Goal: Task Accomplishment & Management: Manage account settings

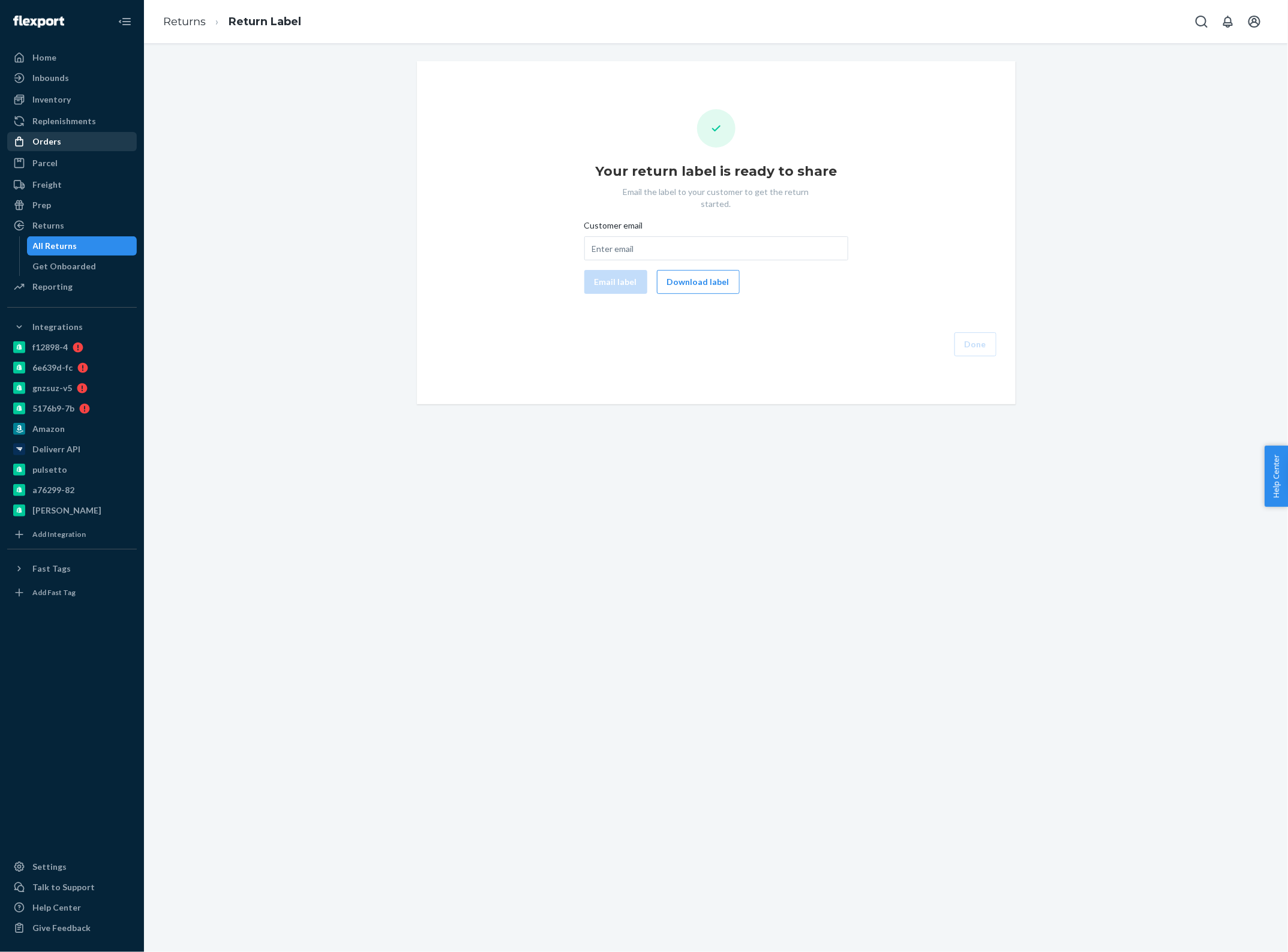
click at [68, 147] on div "Orders" at bounding box center [72, 141] width 127 height 17
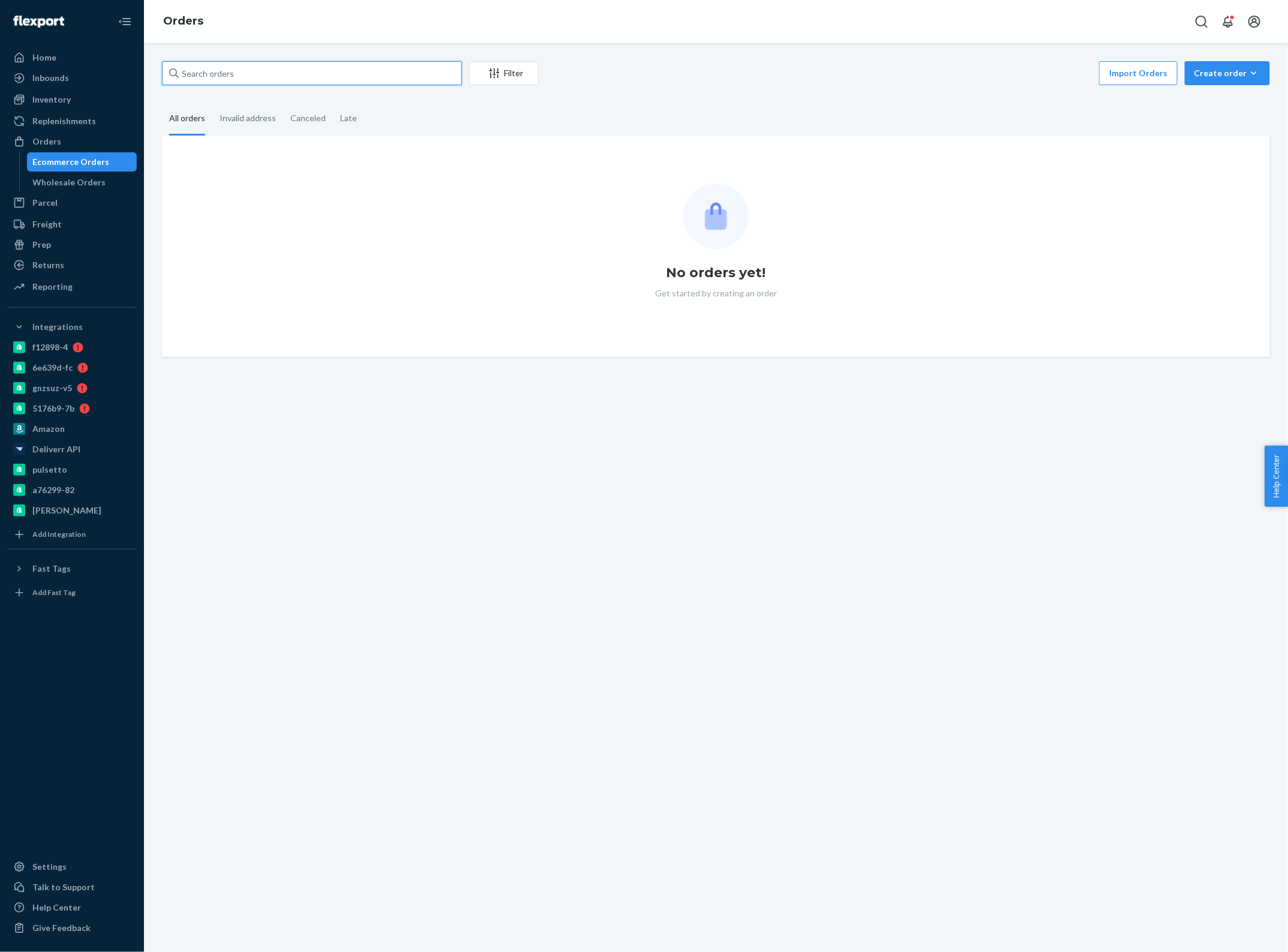
click at [218, 69] on input "text" at bounding box center [312, 73] width 300 height 24
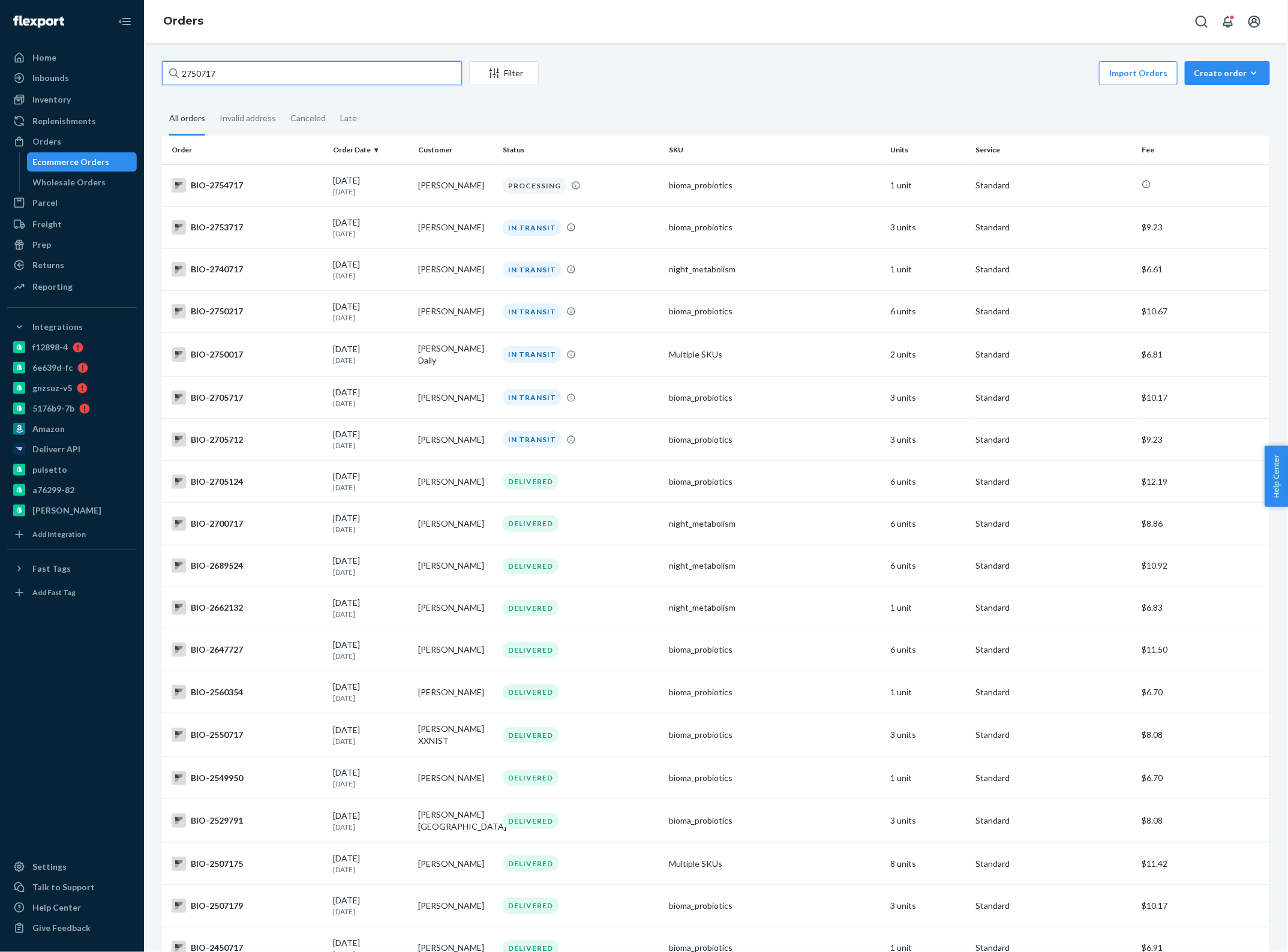
click at [214, 77] on input "2750717" at bounding box center [312, 73] width 300 height 24
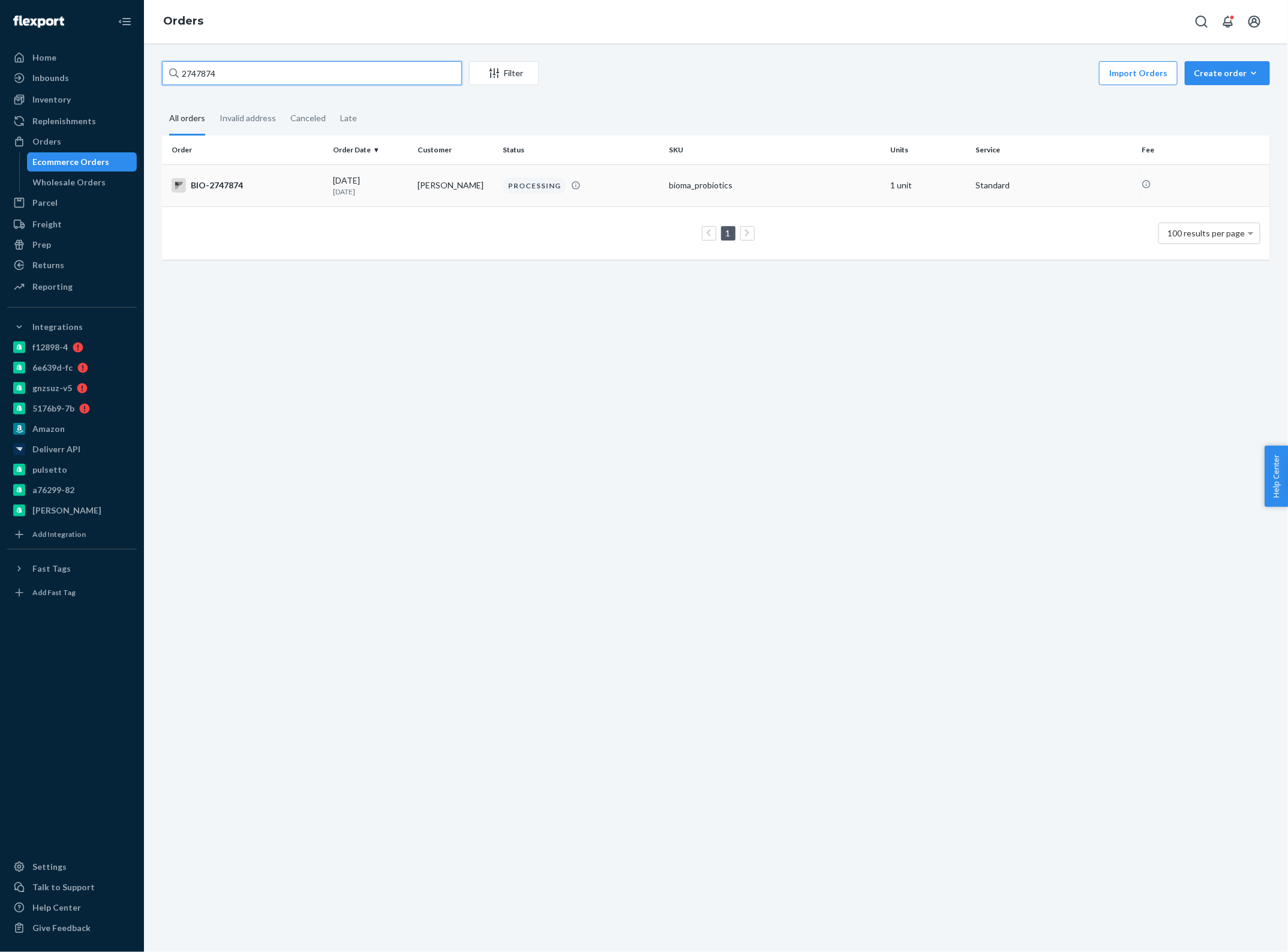
type input "2747874"
click at [323, 182] on td "BIO-2747874" at bounding box center [244, 185] width 166 height 42
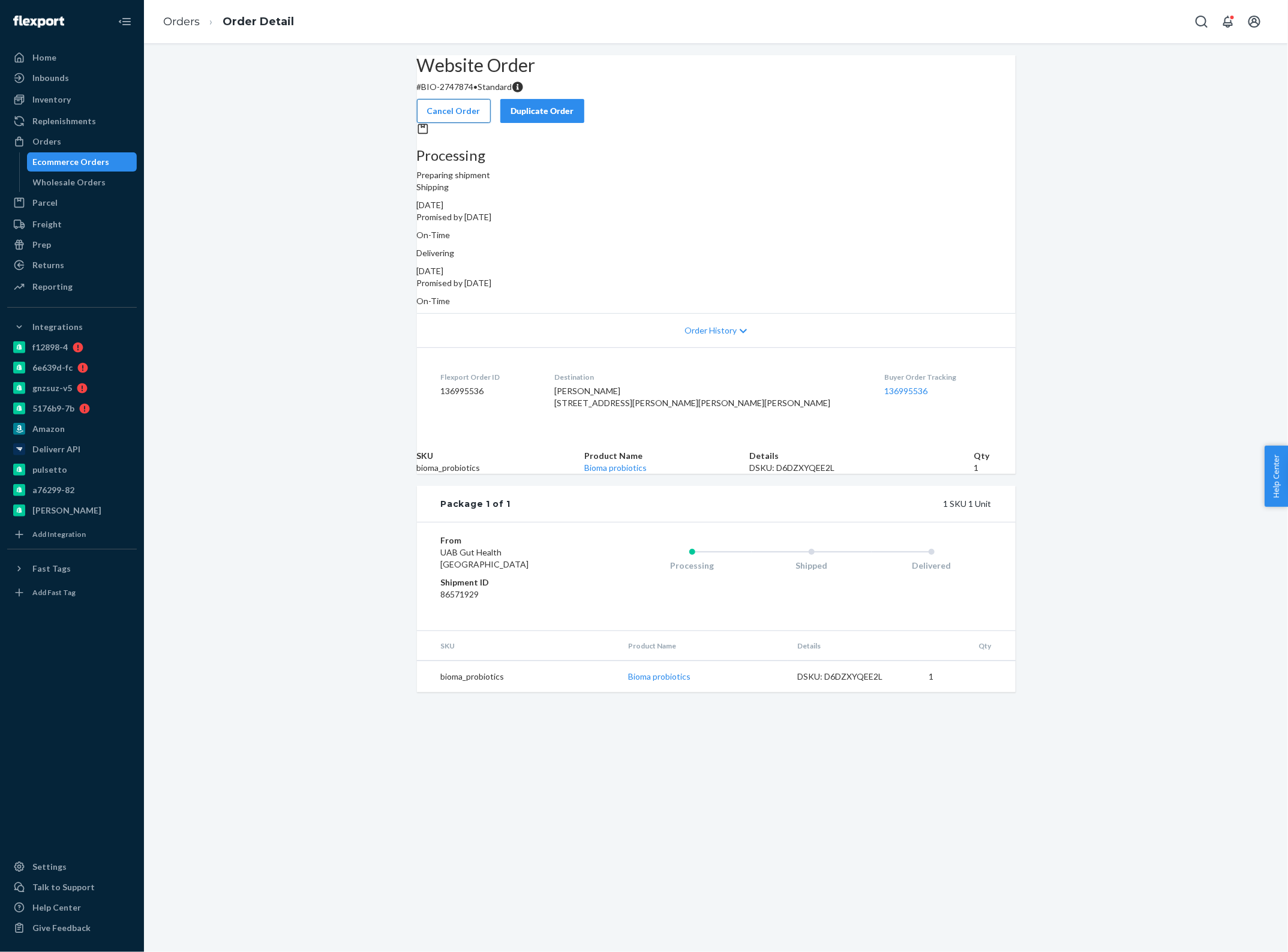
click at [491, 101] on button "Cancel Order" at bounding box center [454, 110] width 74 height 24
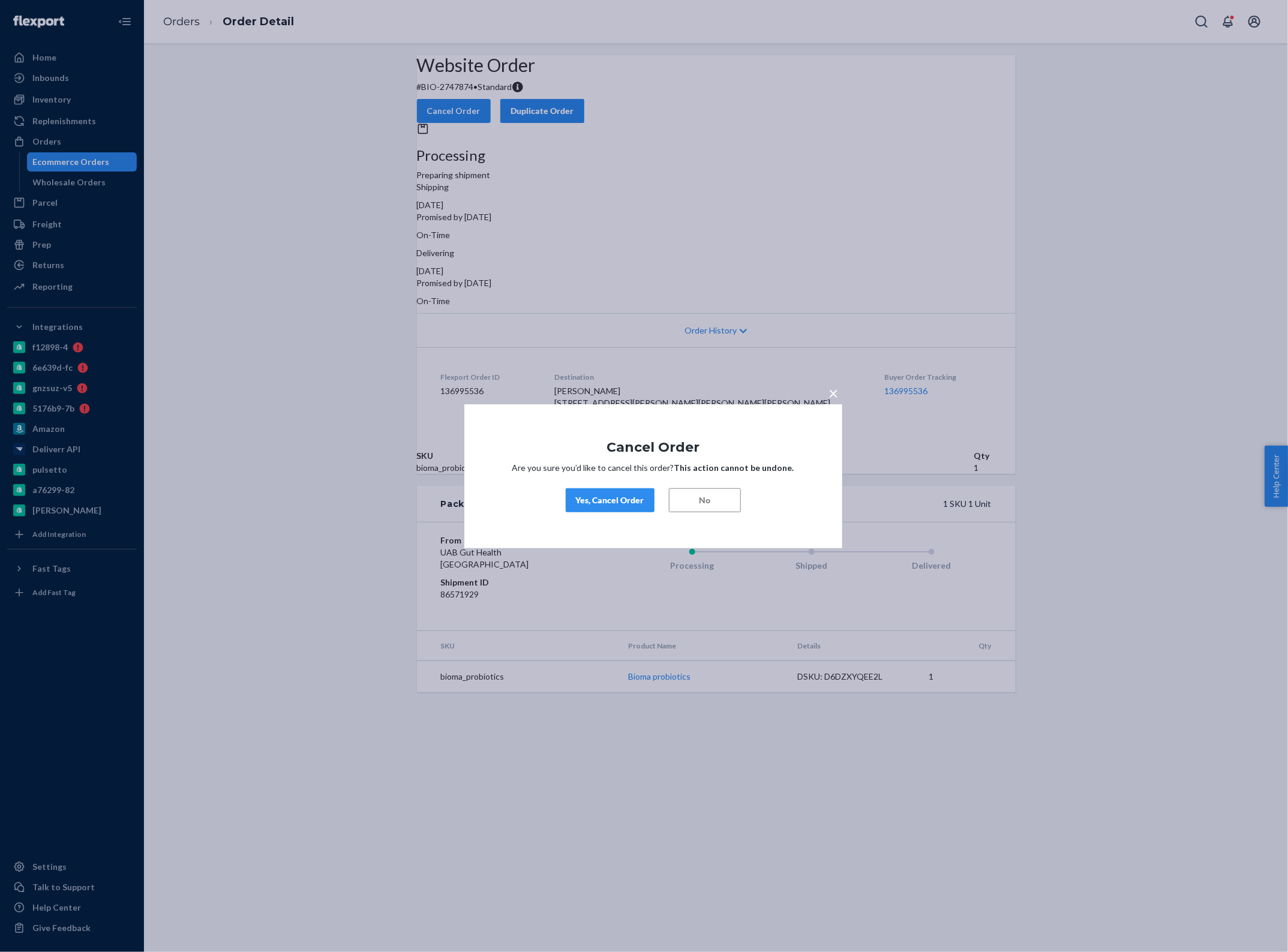
click at [623, 499] on div "Yes, Cancel Order" at bounding box center [610, 500] width 69 height 12
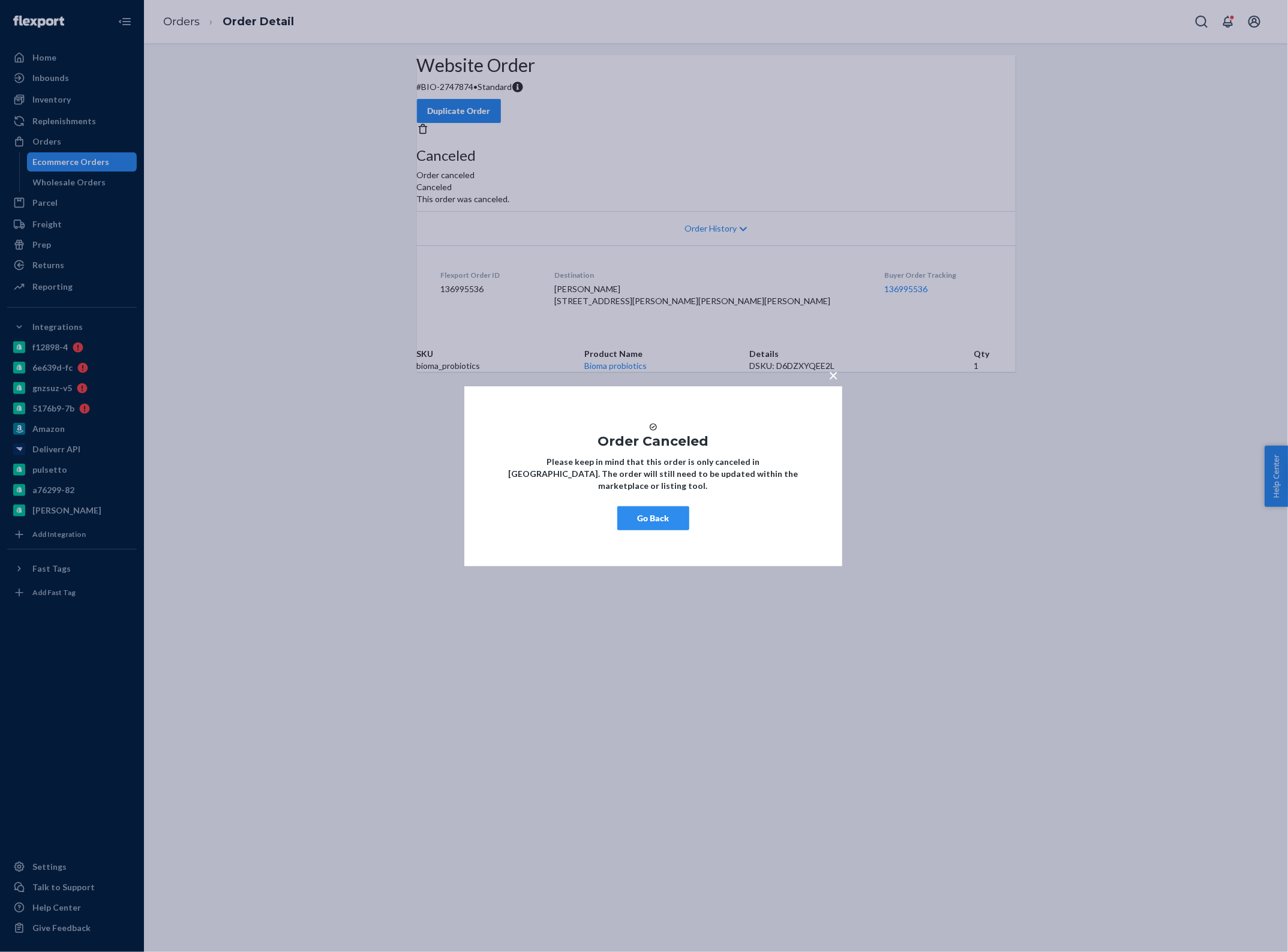
click at [649, 530] on button "Go Back" at bounding box center [653, 518] width 72 height 24
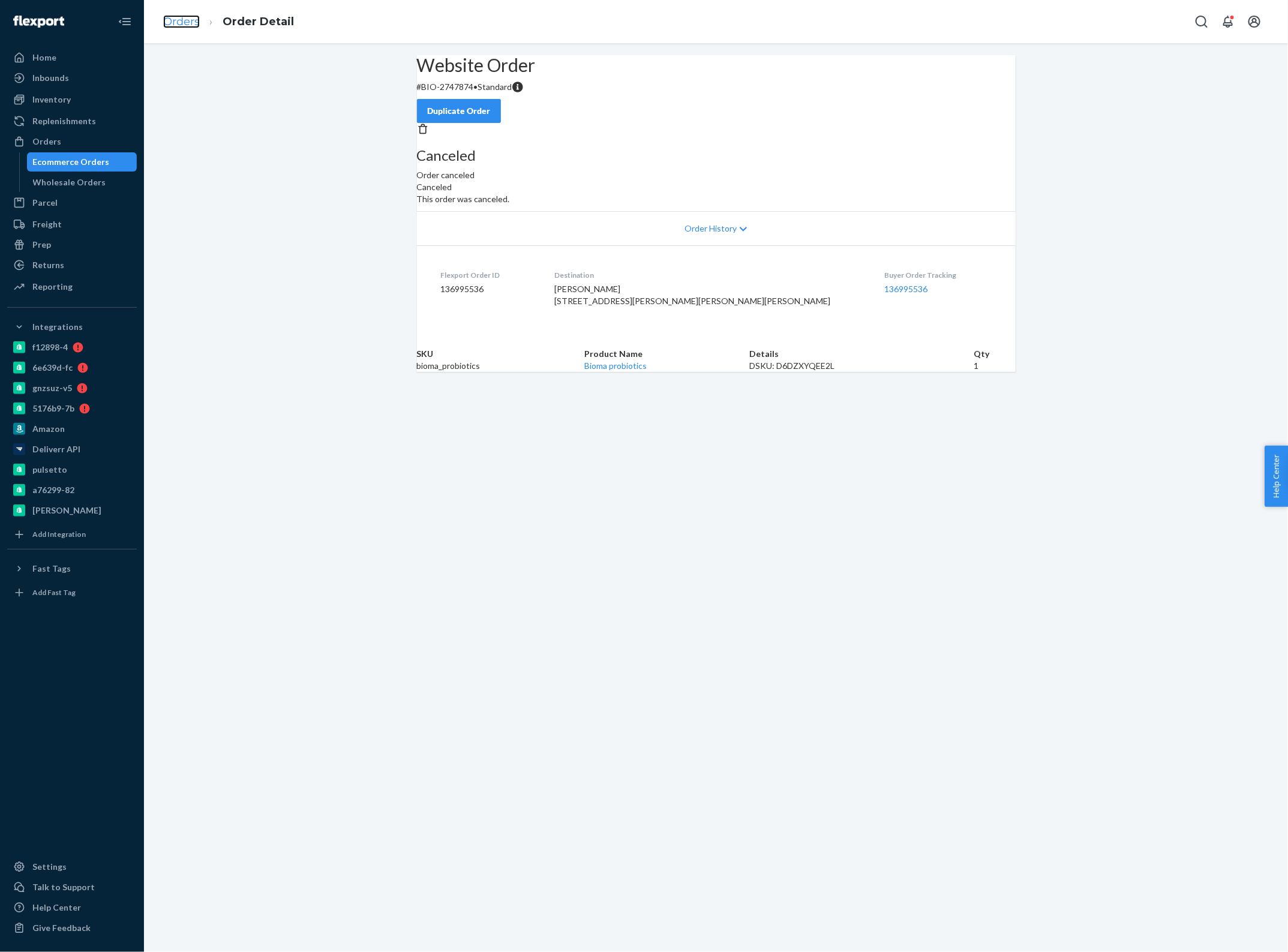
click at [193, 19] on link "Orders" at bounding box center [181, 21] width 36 height 13
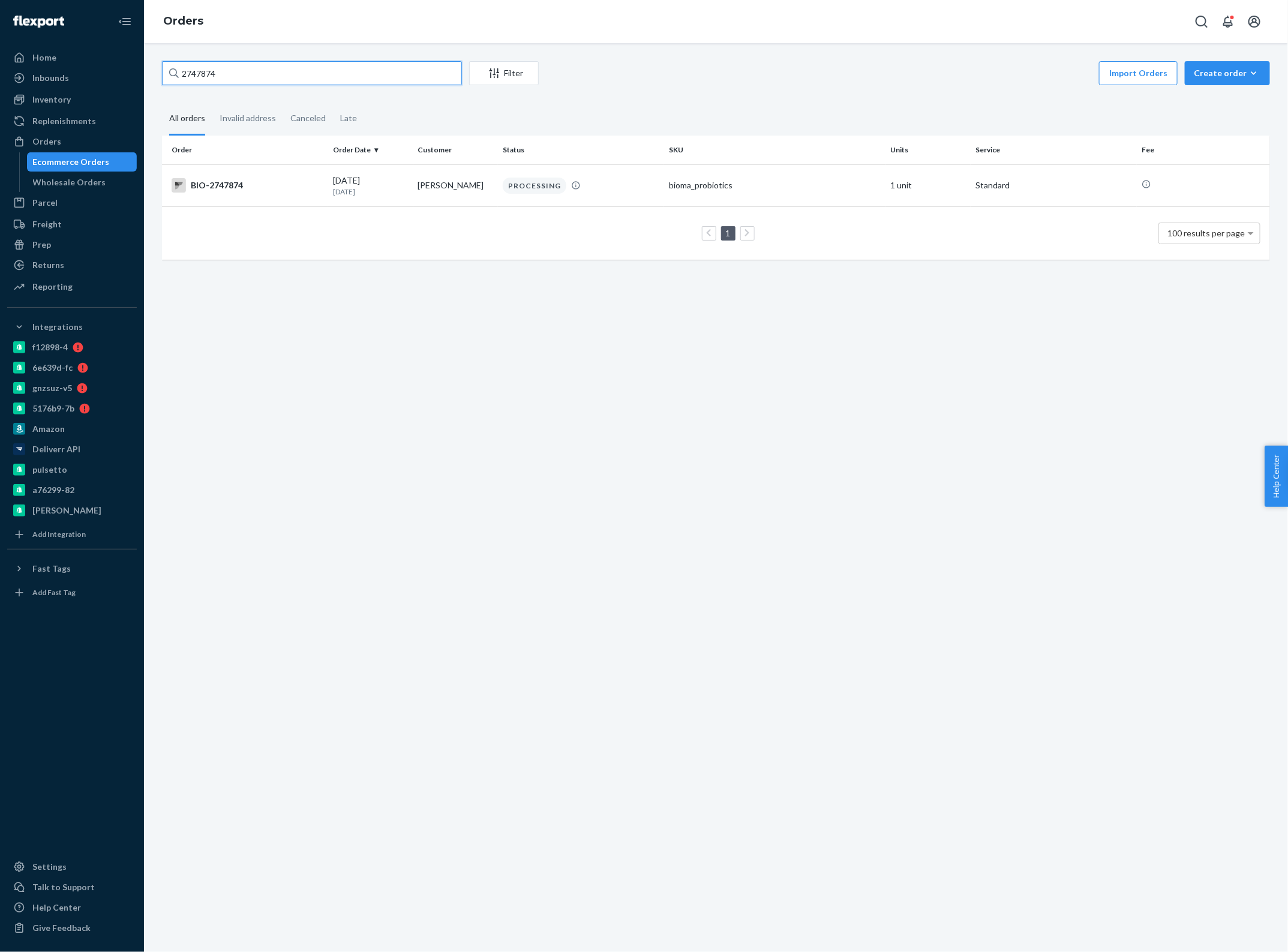
click at [226, 75] on input "2747874" at bounding box center [312, 73] width 300 height 24
click at [235, 67] on input "2745717" at bounding box center [312, 73] width 300 height 24
click at [305, 79] on input "2745717" at bounding box center [312, 73] width 300 height 24
type input "2745590"
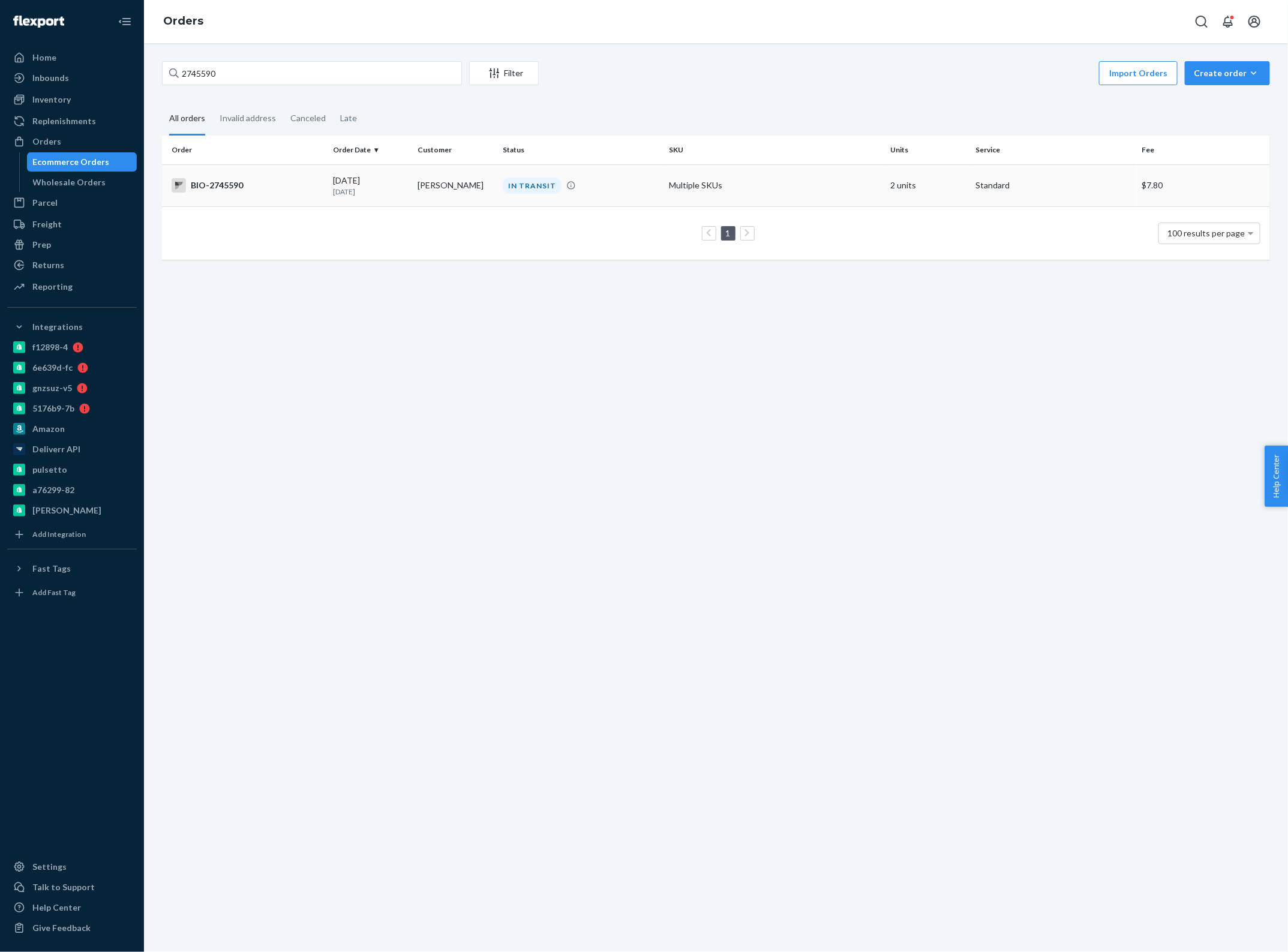
click at [449, 198] on td "[PERSON_NAME]" at bounding box center [456, 185] width 85 height 42
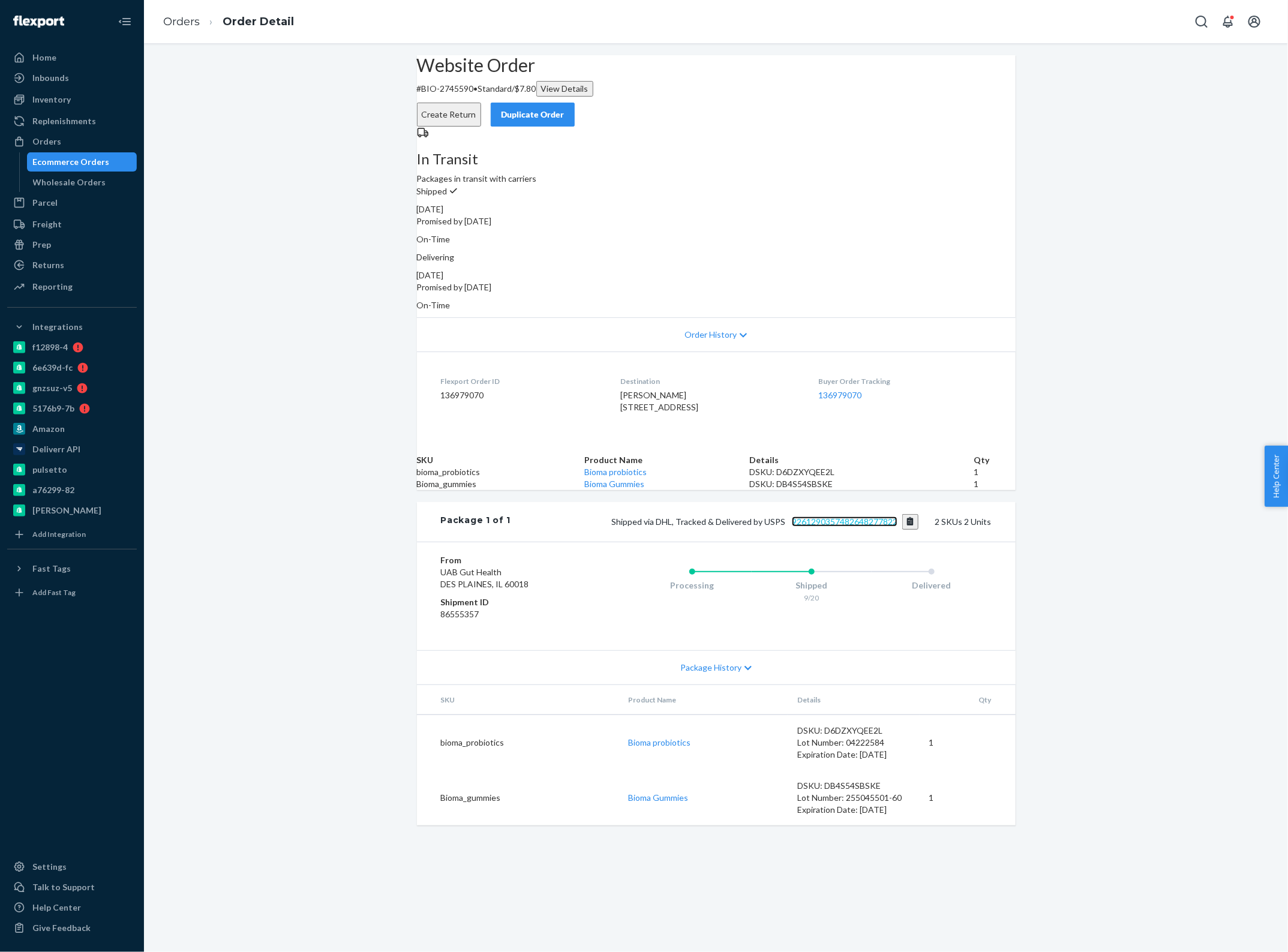
click at [806, 527] on link "9261290357482648277822" at bounding box center [844, 521] width 106 height 10
click at [183, 19] on link "Orders" at bounding box center [181, 21] width 36 height 13
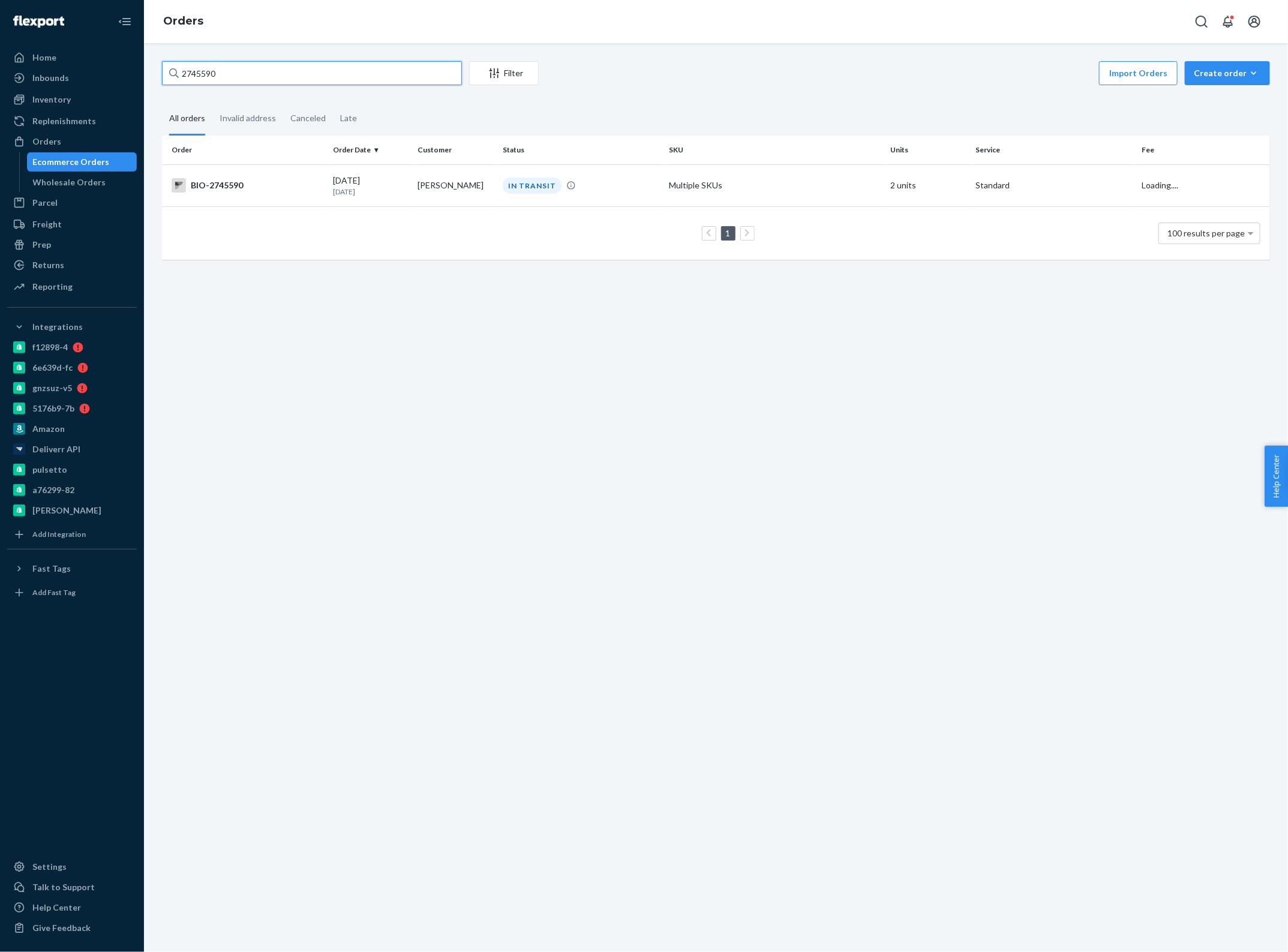
click at [262, 64] on input "2745590" at bounding box center [312, 73] width 300 height 24
click at [247, 74] on input "2591772" at bounding box center [312, 73] width 300 height 24
type input "2697248"
